Goal: Find contact information: Find contact information

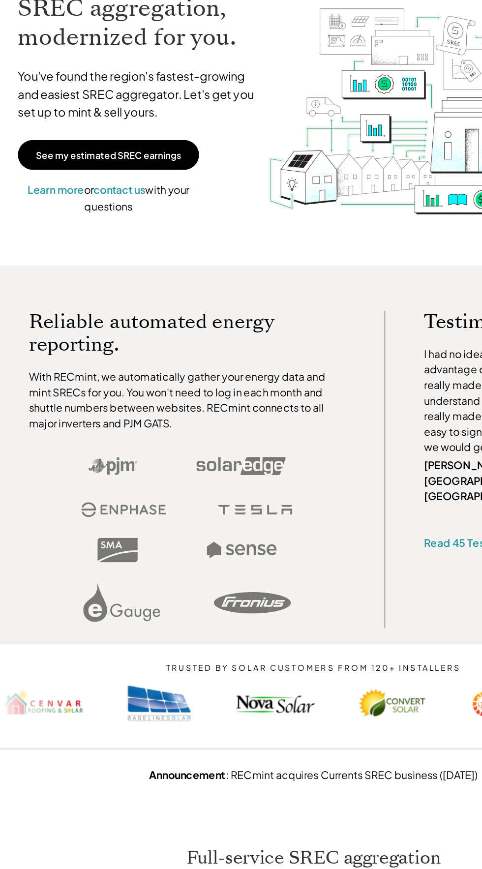
scroll to position [17, 0]
click at [81, 199] on span "contact us" at bounding box center [93, 201] width 39 height 10
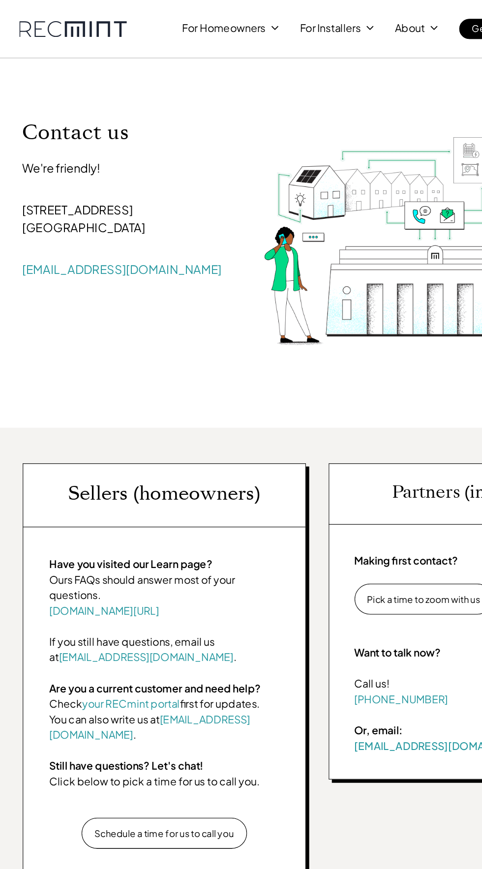
click at [170, 422] on div "Have you visited our Learn page? Ours FAQs should answer most of your questions…" at bounding box center [124, 534] width 215 height 263
click at [113, 442] on p "Ours FAQs should answer most of your questions.   [DOMAIN_NAME][URL]" at bounding box center [124, 452] width 175 height 35
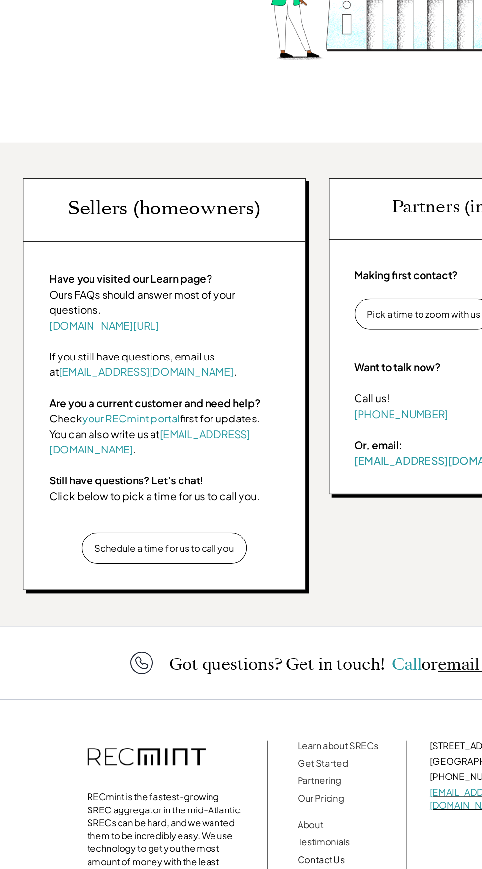
scroll to position [9, 0]
click at [152, 620] on p "Schedule a time for us to call you" at bounding box center [125, 624] width 106 height 9
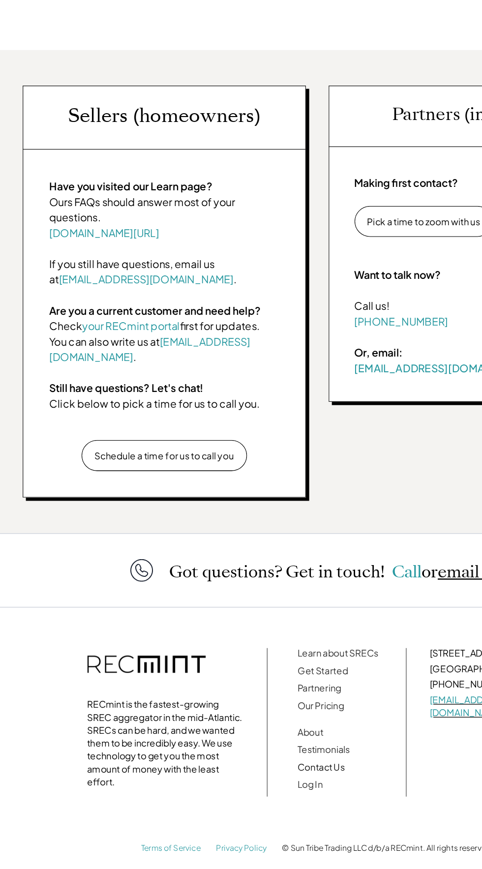
scroll to position [18, 0]
